Goal: Use online tool/utility: Utilize a website feature to perform a specific function

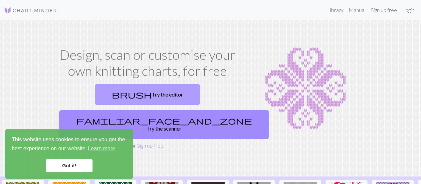
drag, startPoint x: 0, startPoint y: 0, endPoint x: 115, endPoint y: 92, distance: 147.5
click at [115, 92] on link "brush Try the editor" at bounding box center [147, 94] width 105 height 21
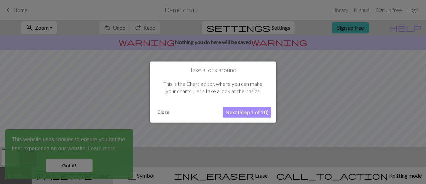
click at [155, 110] on div "Take a look around This is the Chart editor, where you can make your charts. Le…" at bounding box center [213, 91] width 127 height 61
click at [160, 112] on button "Close" at bounding box center [163, 112] width 17 height 10
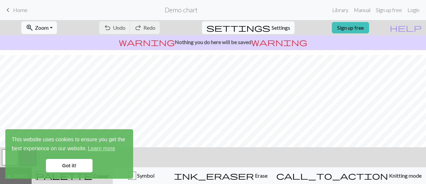
scroll to position [90, 0]
click at [72, 163] on link "Got it!" at bounding box center [69, 165] width 47 height 13
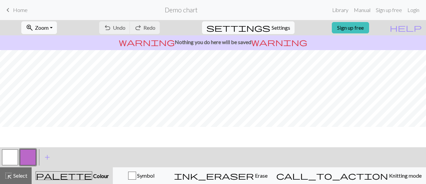
scroll to position [29, 0]
click at [165, 27] on div "undo Undo Undo redo Redo Redo" at bounding box center [129, 27] width 71 height 15
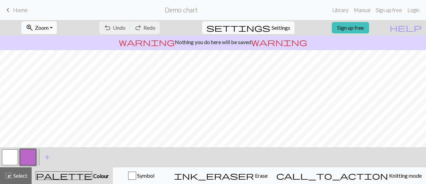
click at [165, 27] on div "undo Undo Undo redo Redo Redo" at bounding box center [129, 27] width 71 height 15
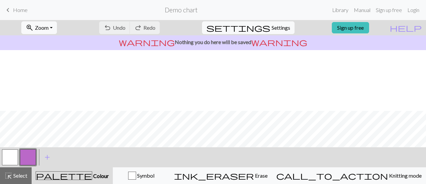
scroll to position [90, 0]
click at [155, 177] on span "Symbol" at bounding box center [145, 175] width 18 height 6
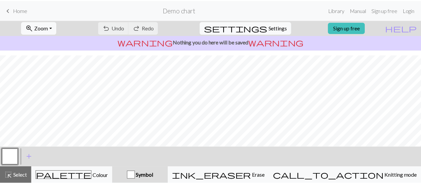
scroll to position [0, 0]
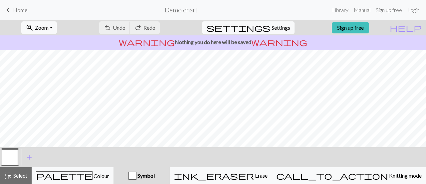
click at [10, 7] on span "keyboard_arrow_left" at bounding box center [8, 9] width 8 height 9
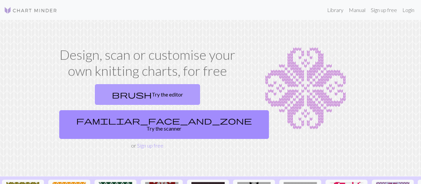
click at [125, 92] on link "brush Try the editor" at bounding box center [147, 94] width 105 height 21
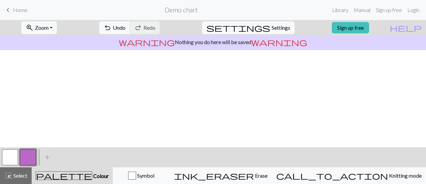
scroll to position [109, 0]
